Goal: Task Accomplishment & Management: Use online tool/utility

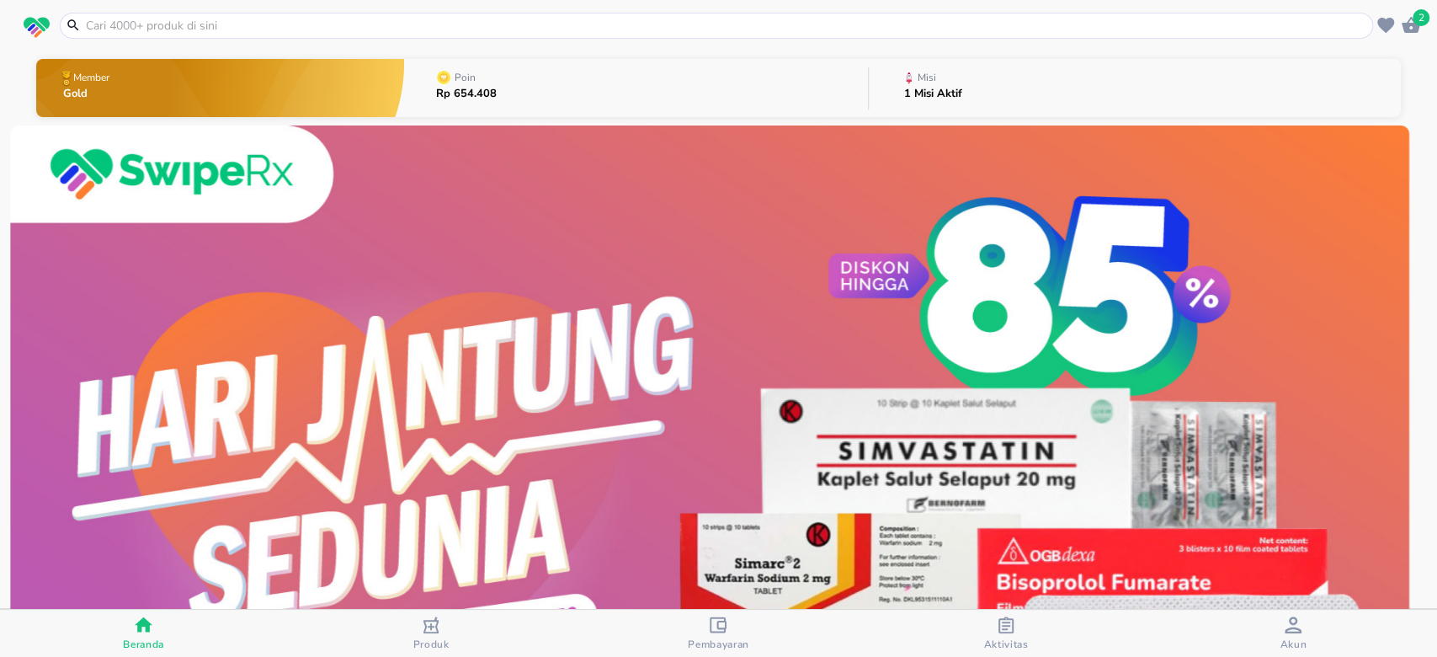
click at [1004, 93] on button "Misi 1 Misi Aktif" at bounding box center [1135, 88] width 532 height 67
